Goal: Transaction & Acquisition: Purchase product/service

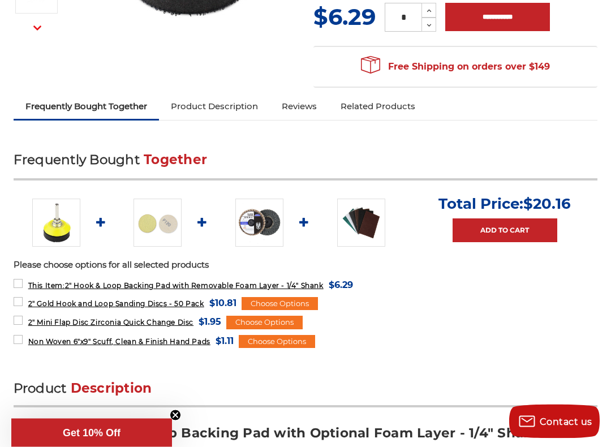
scroll to position [336, 0]
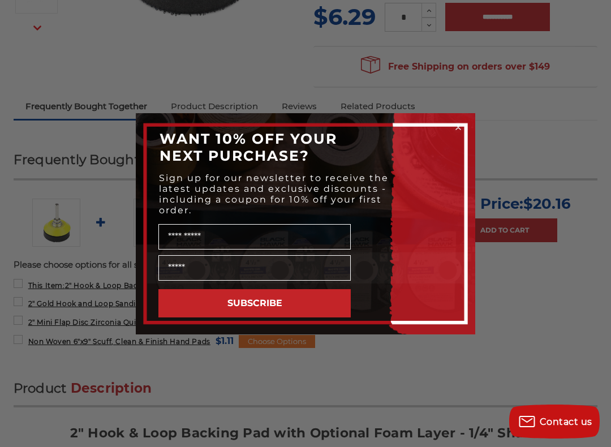
click at [471, 119] on form "WANT 10% OFF YOUR NEXT PURCHASE? Sign up for our newsletter to receive the late…" at bounding box center [305, 223] width 339 height 221
click at [458, 122] on circle "Close dialog" at bounding box center [458, 127] width 11 height 11
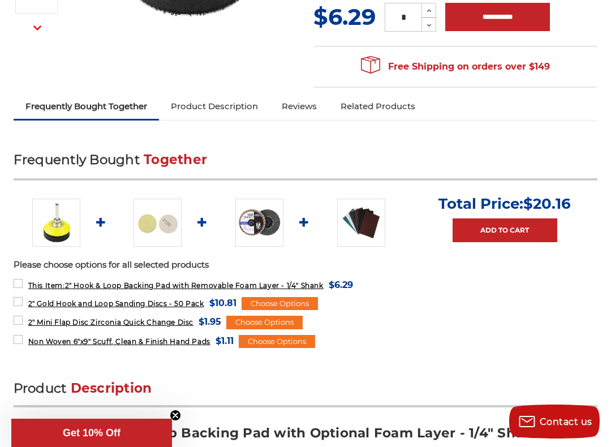
click at [162, 226] on img at bounding box center [158, 223] width 48 height 48
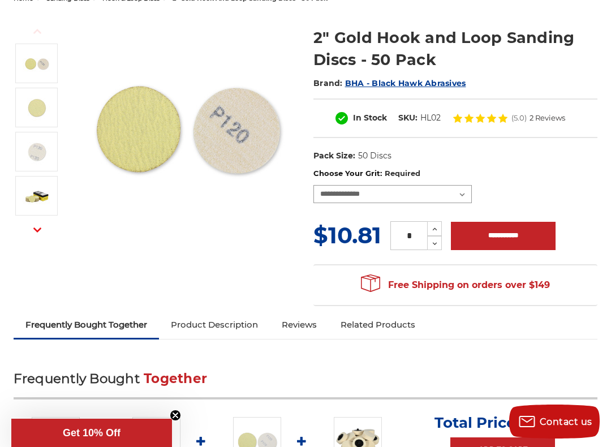
click at [459, 195] on select "**********" at bounding box center [392, 194] width 158 height 18
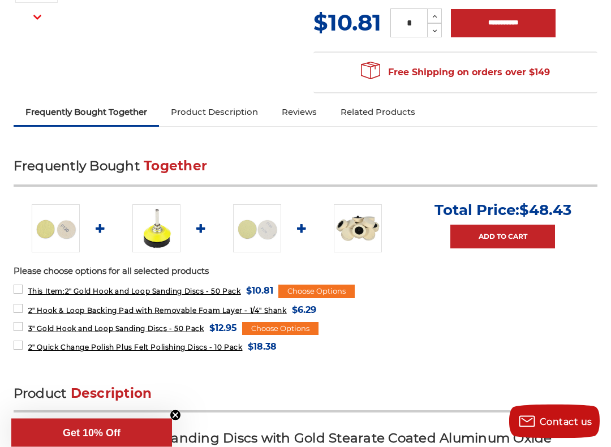
scroll to position [346, 0]
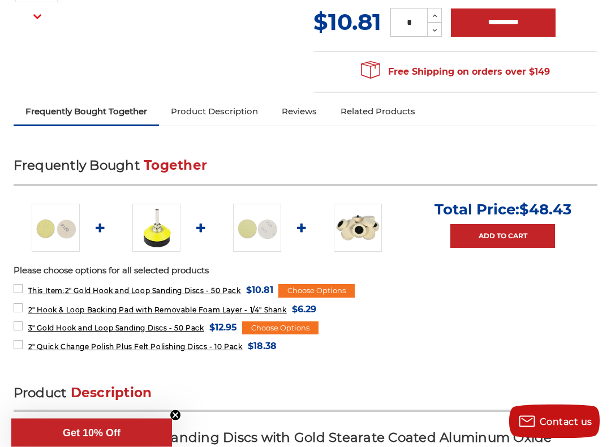
click at [254, 233] on img at bounding box center [257, 228] width 48 height 48
